Goal: Information Seeking & Learning: Understand process/instructions

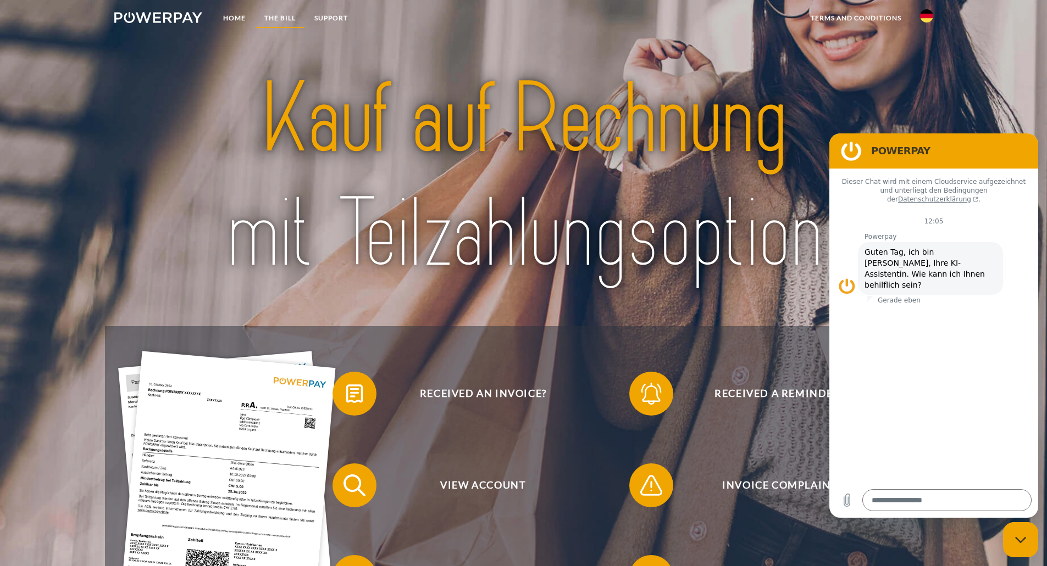
click at [264, 8] on link "THE BILL" at bounding box center [280, 18] width 50 height 20
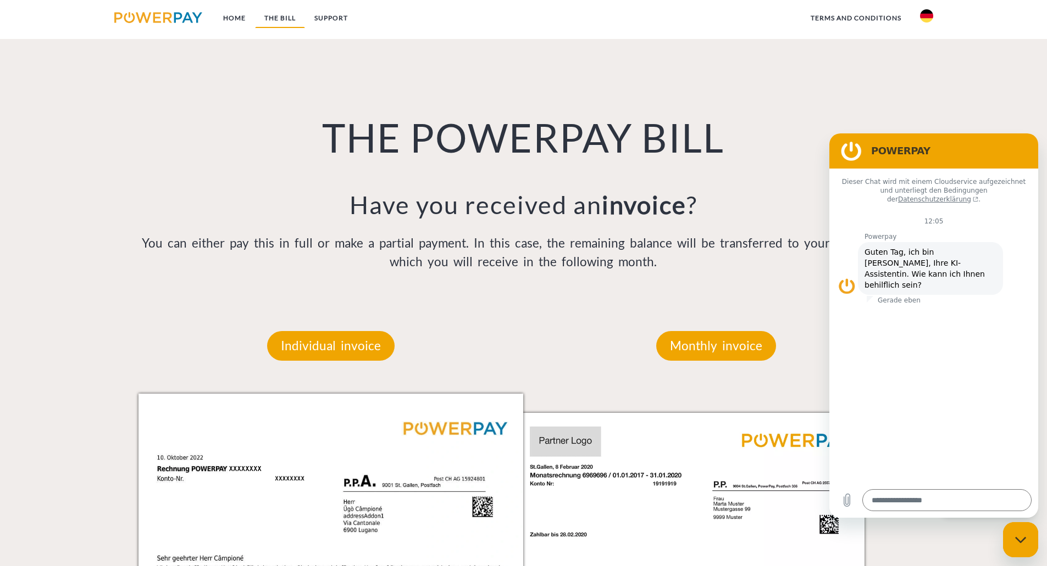
scroll to position [730, 0]
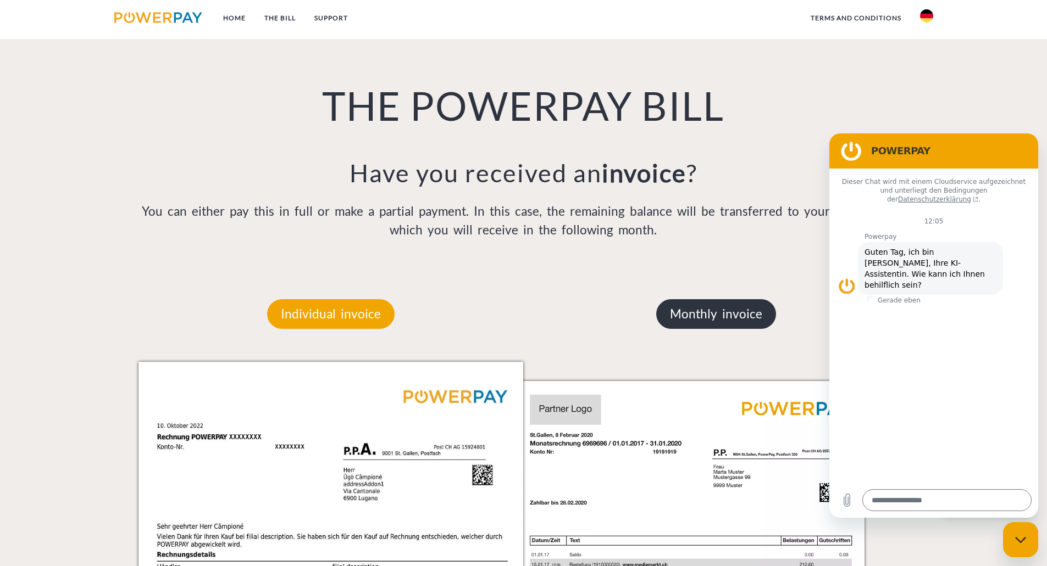
click at [732, 313] on font "Monthly invoice" at bounding box center [716, 314] width 92 height 15
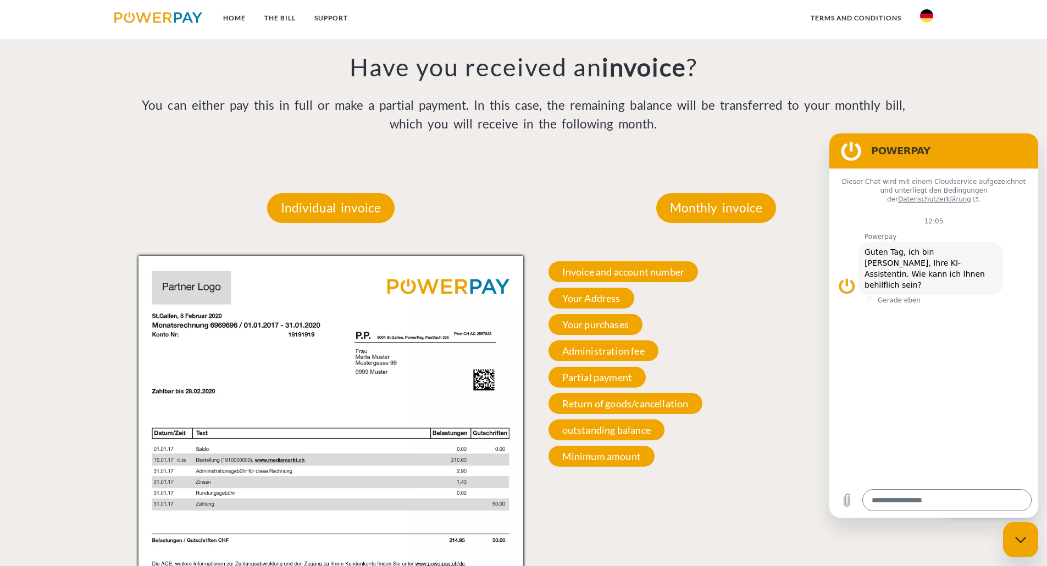
scroll to position [840, 0]
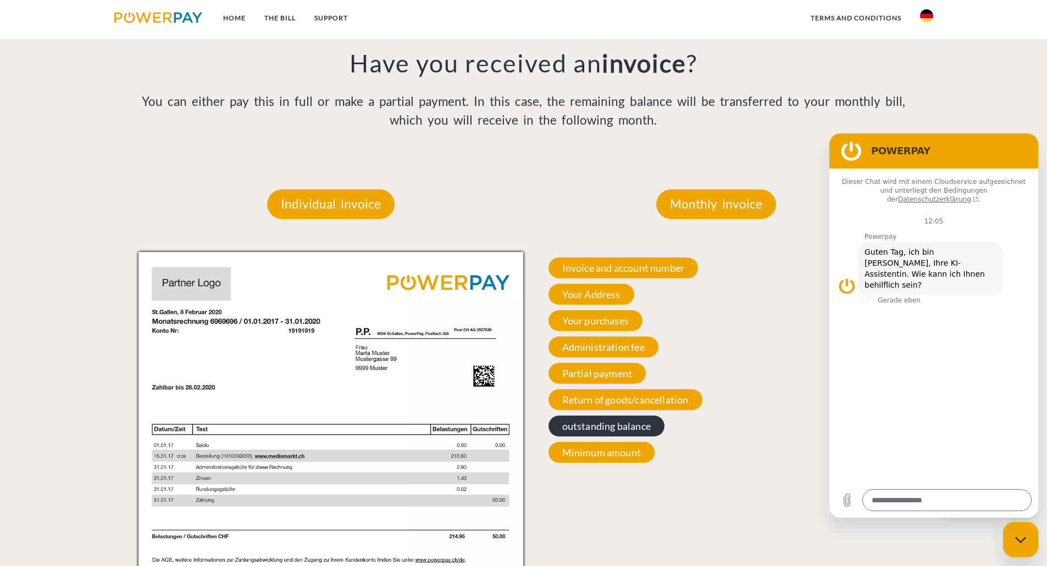
click at [630, 428] on font "outstanding balance" at bounding box center [606, 426] width 88 height 12
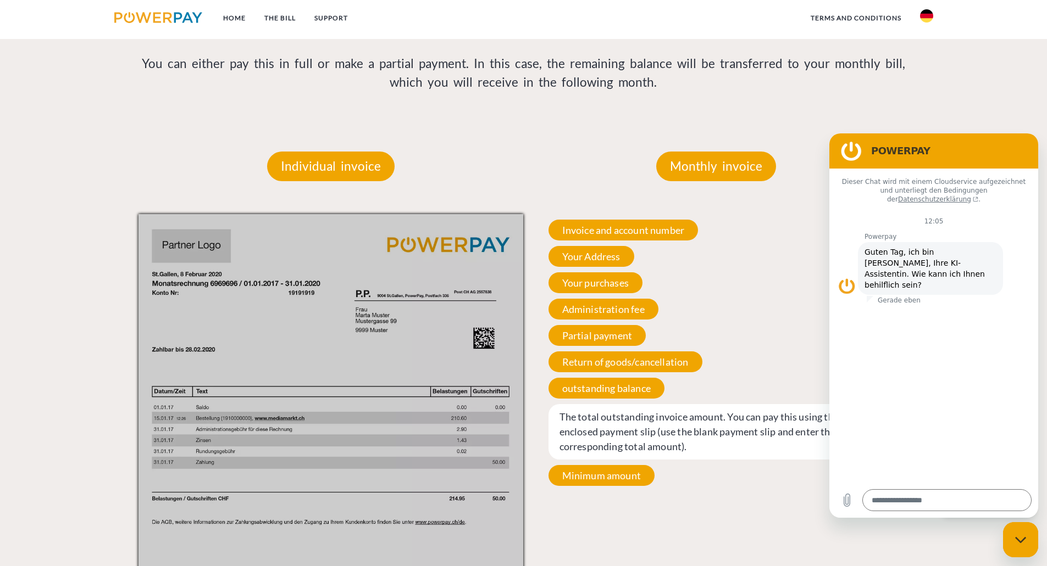
scroll to position [895, 0]
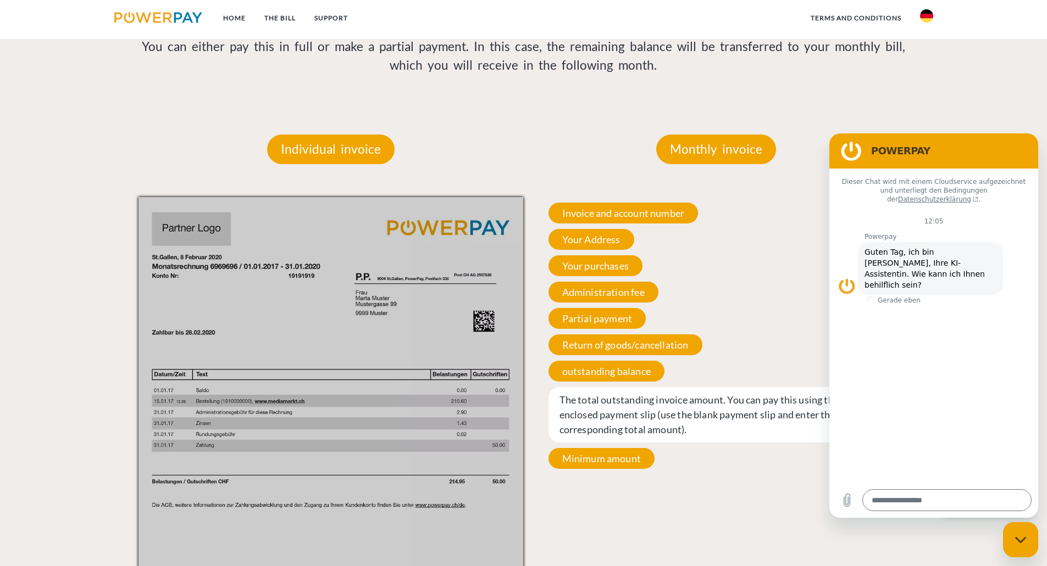
click at [1031, 549] on div "Close messaging window" at bounding box center [1020, 540] width 33 height 33
type textarea "*"
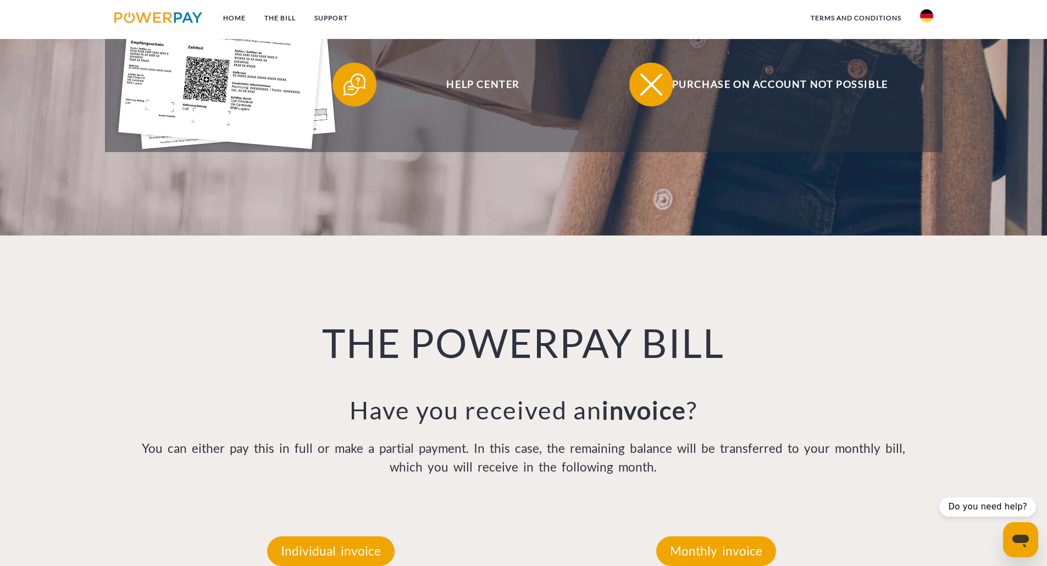
scroll to position [291, 0]
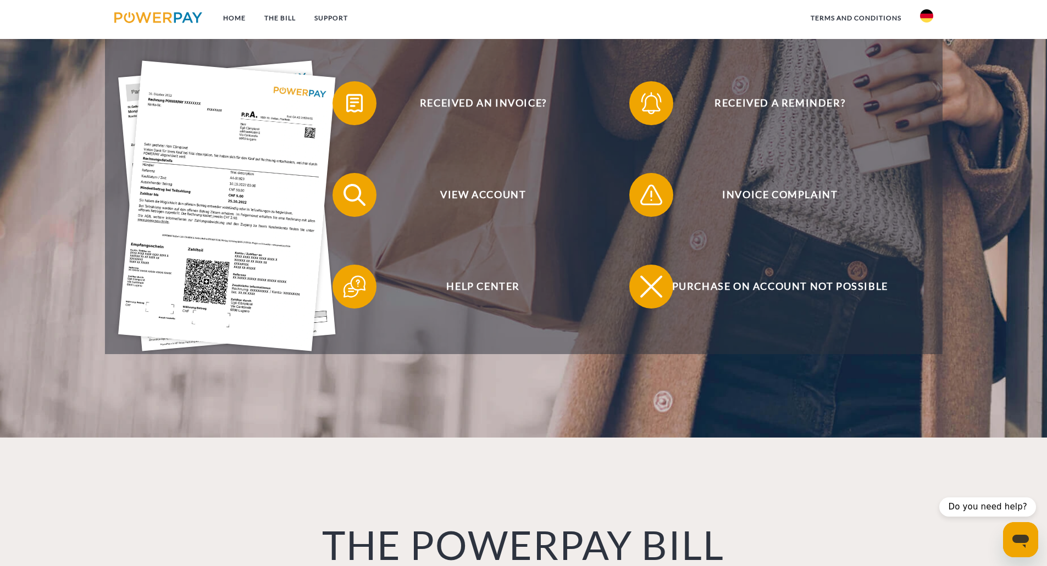
click at [932, 17] on img at bounding box center [926, 15] width 13 height 13
click at [925, 76] on img at bounding box center [926, 79] width 13 height 13
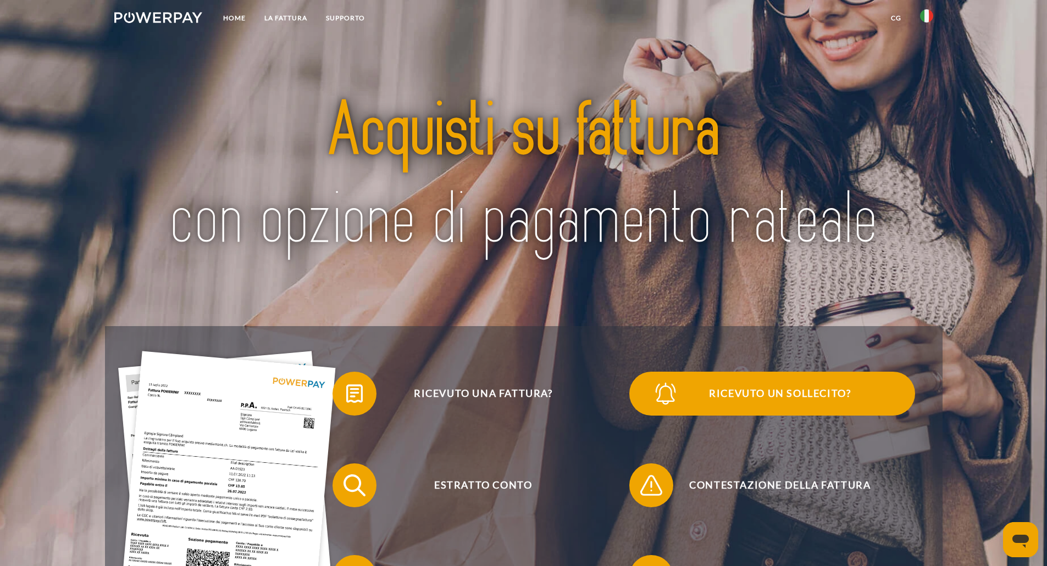
click at [697, 391] on span "Ricevuto un sollecito?" at bounding box center [779, 394] width 269 height 44
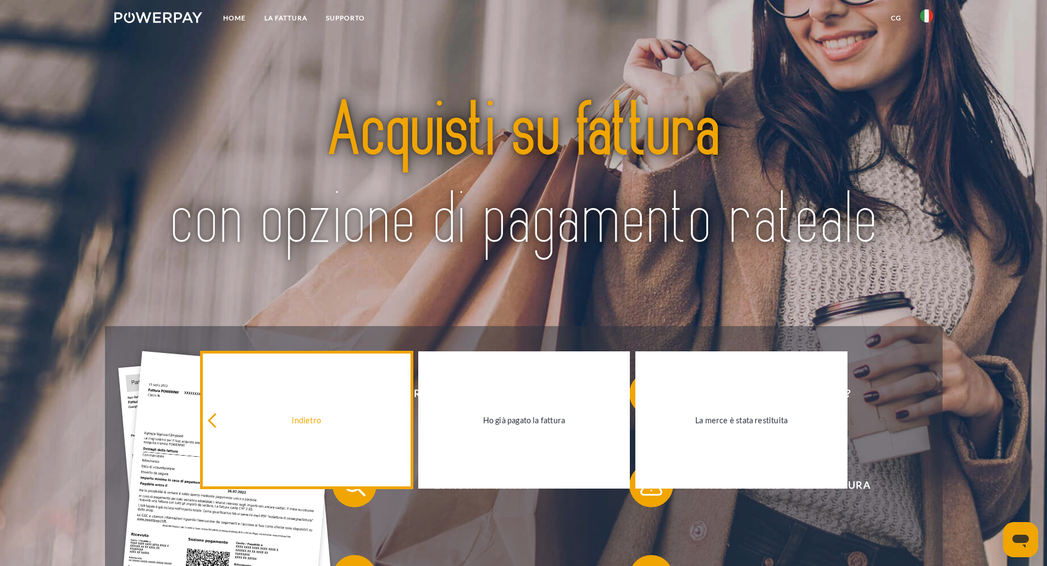
click at [290, 411] on link "indietro" at bounding box center [307, 420] width 212 height 137
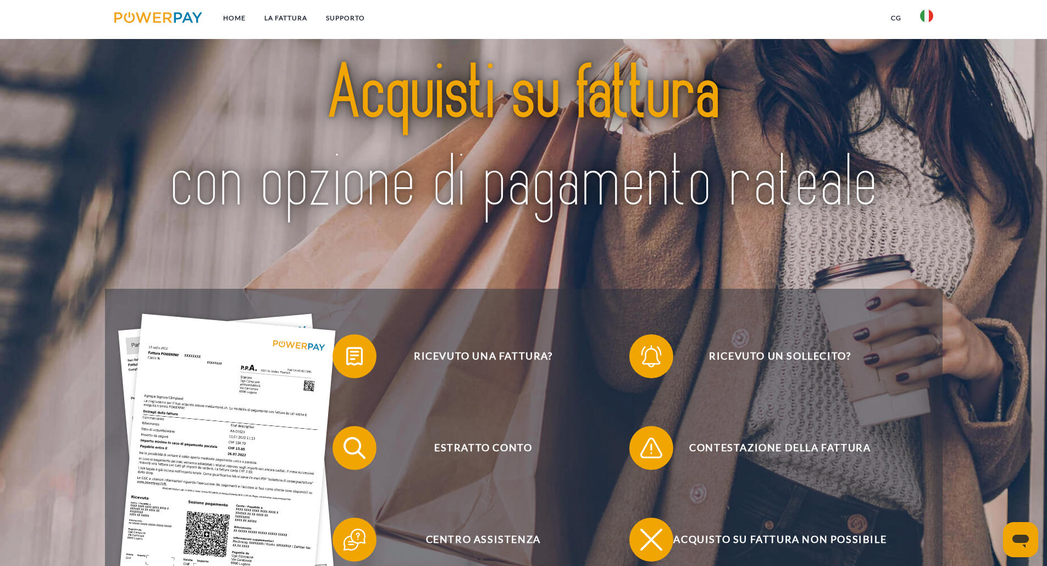
scroll to position [55, 0]
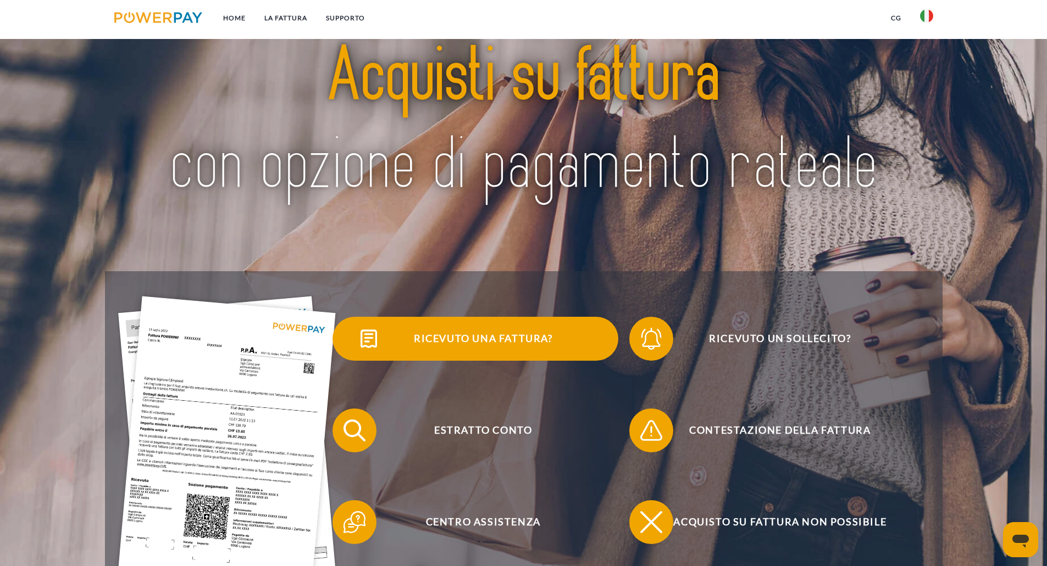
click at [404, 329] on span "Ricevuto una fattura?" at bounding box center [482, 339] width 269 height 44
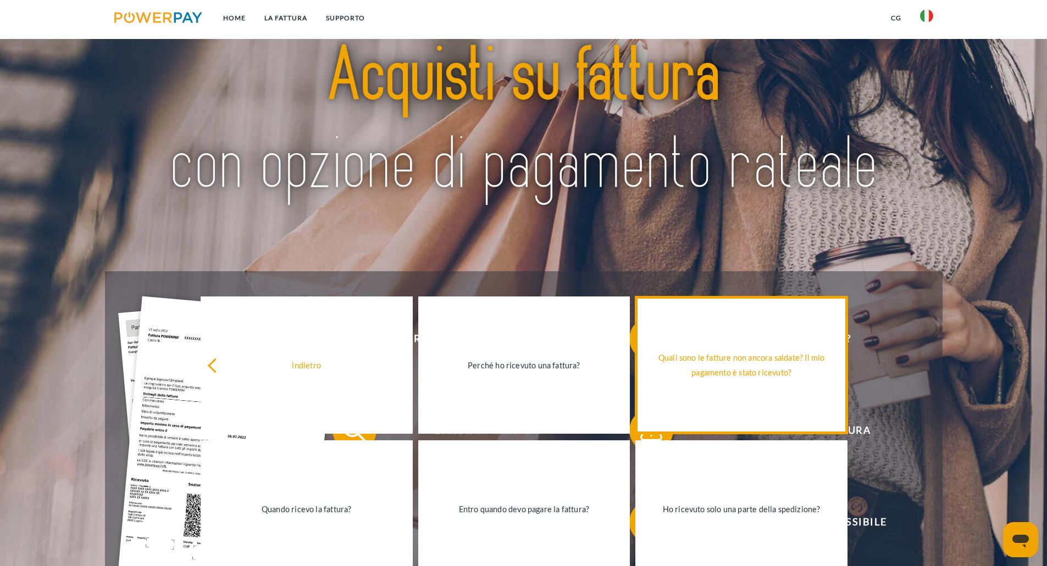
click at [776, 349] on link "Quali sono le fatture non ancora saldate? Il mio pagamento è stato ricevuto?" at bounding box center [741, 365] width 212 height 137
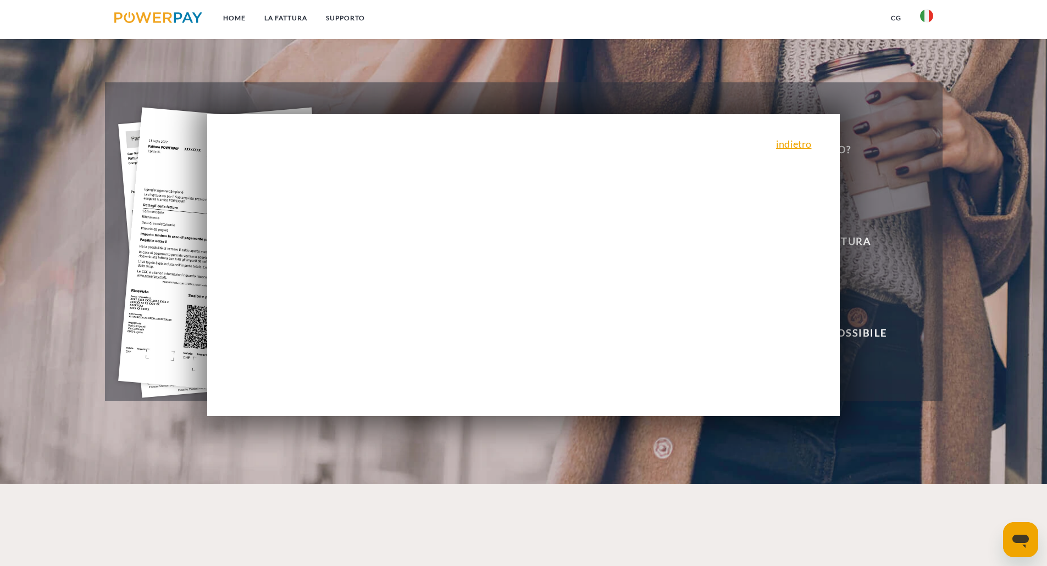
scroll to position [275, 0]
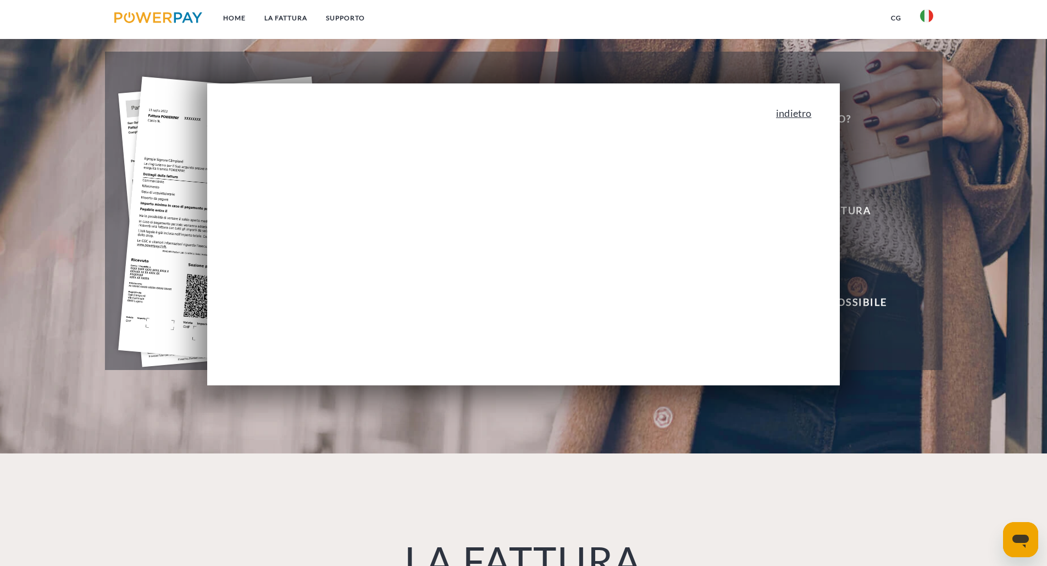
click at [807, 118] on link "indietro" at bounding box center [793, 113] width 35 height 10
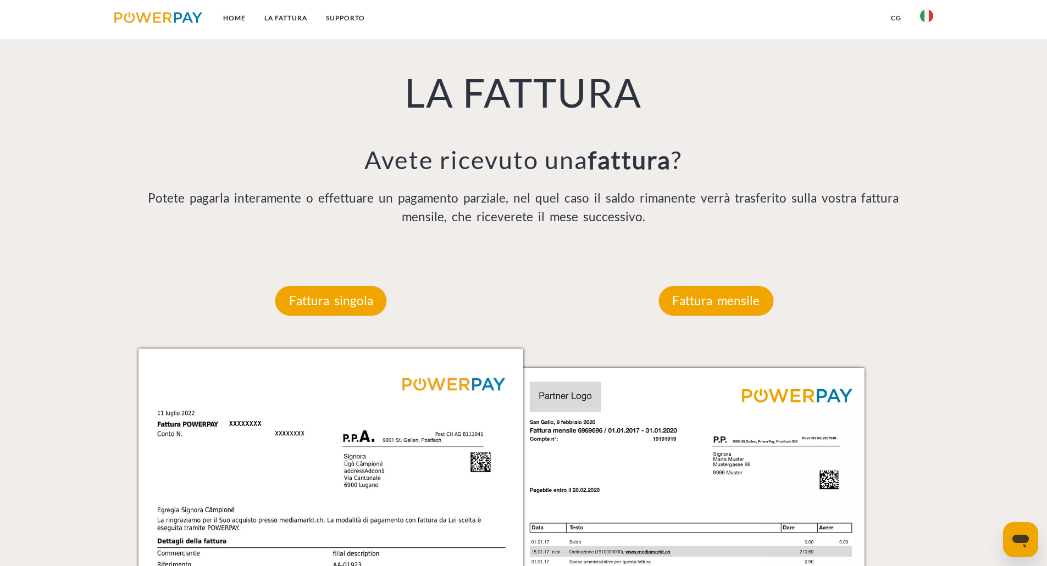
scroll to position [824, 0]
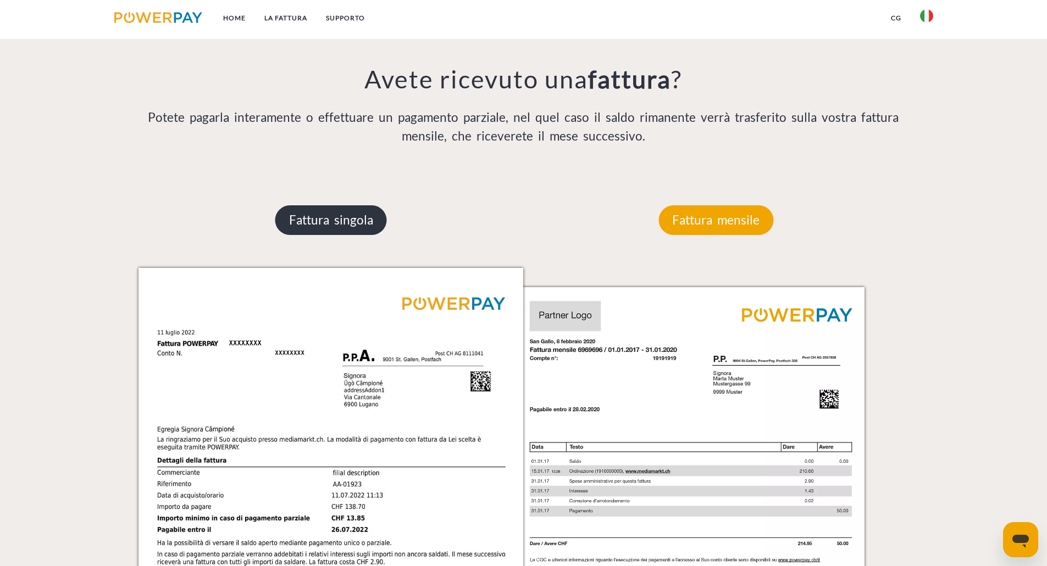
click at [349, 235] on p "Fattura singola" at bounding box center [331, 220] width 112 height 30
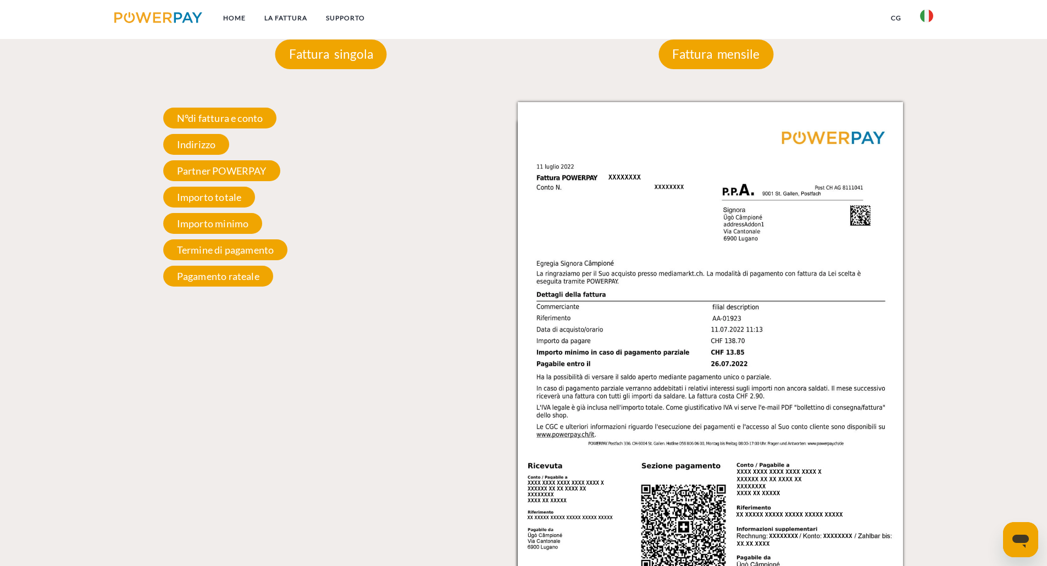
scroll to position [989, 0]
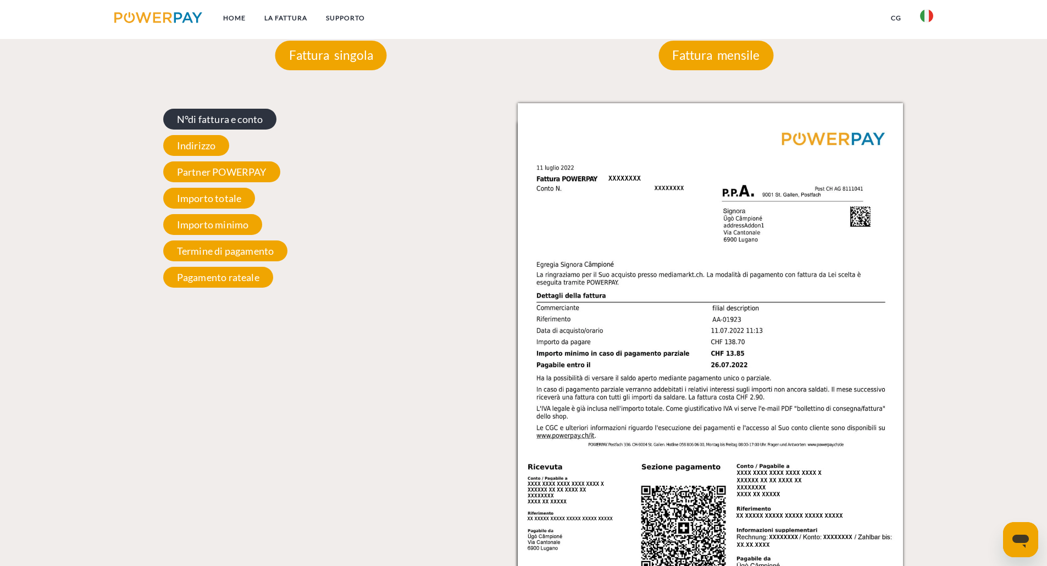
click at [217, 124] on span "N°di fattura e conto" at bounding box center [220, 119] width 114 height 21
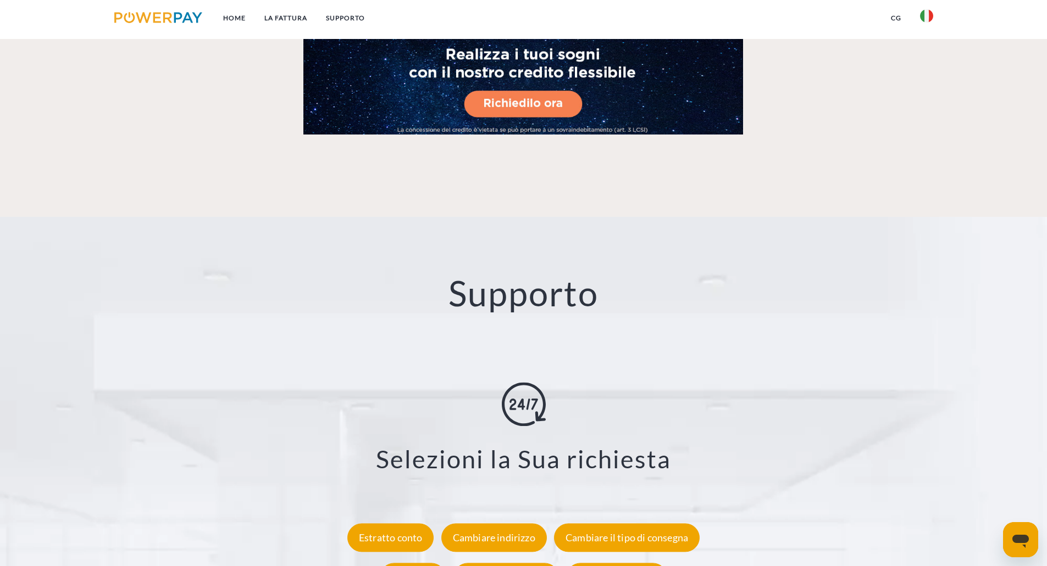
scroll to position [1923, 0]
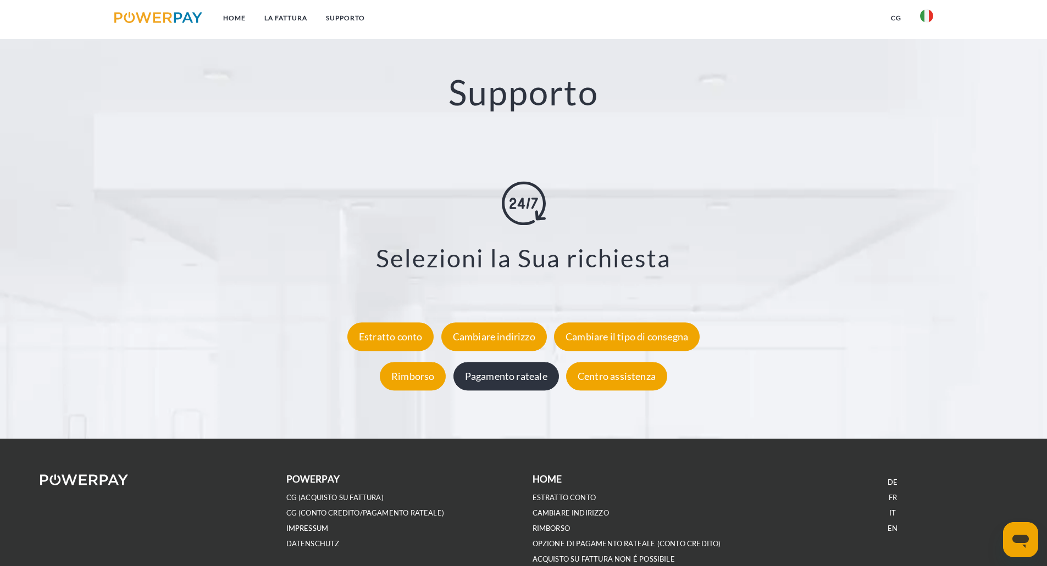
click at [489, 376] on div "Pagamento rateale" at bounding box center [505, 376] width 105 height 29
